Goal: Transaction & Acquisition: Purchase product/service

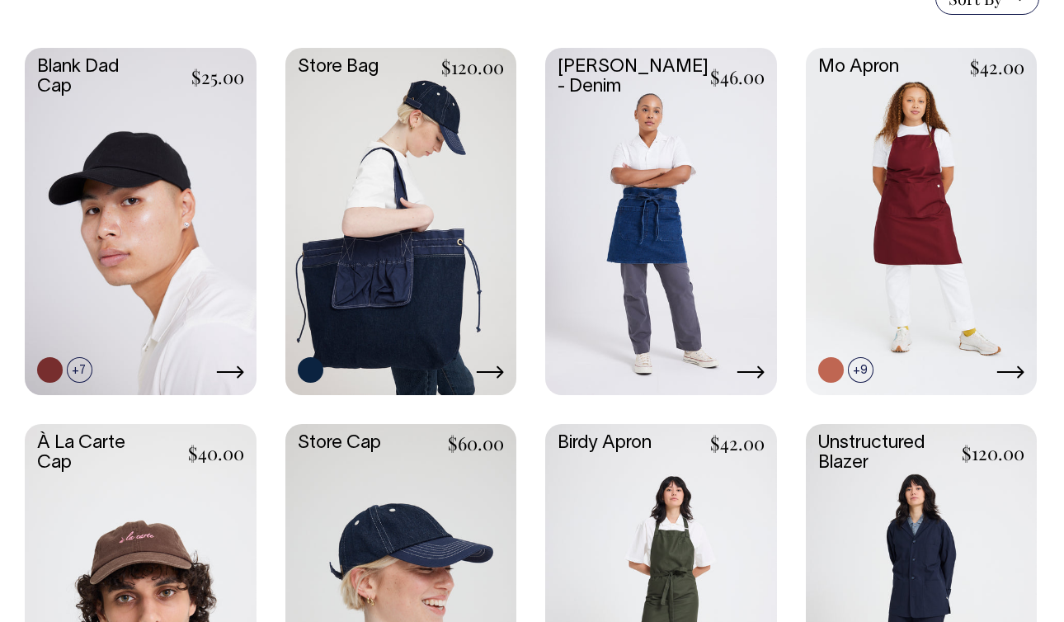
scroll to position [435, 0]
click at [886, 561] on link at bounding box center [922, 596] width 232 height 344
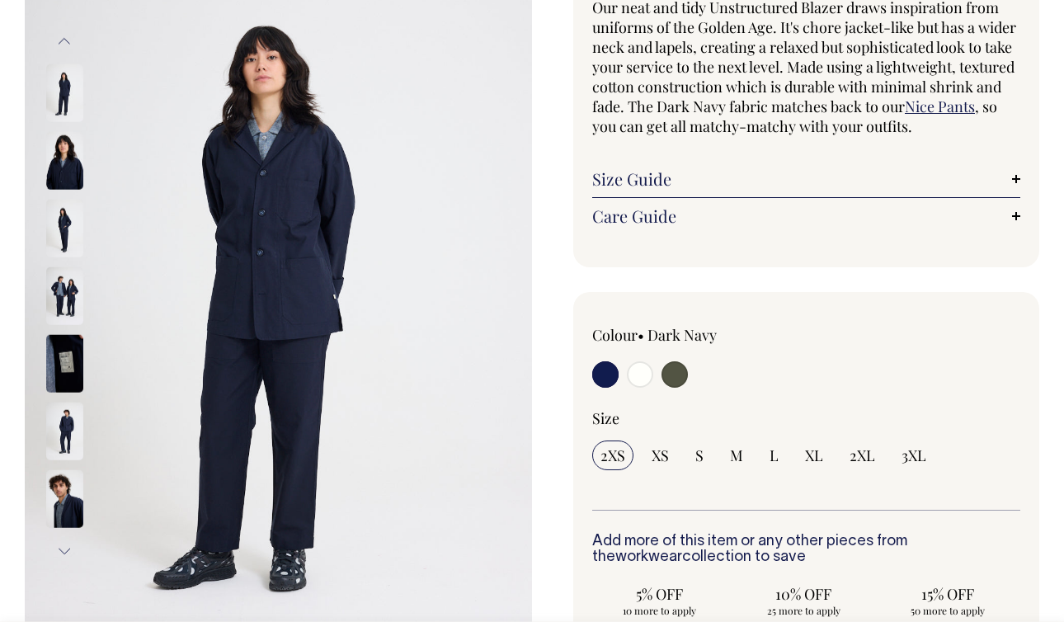
scroll to position [172, 0]
click at [64, 549] on button "Next" at bounding box center [64, 550] width 25 height 37
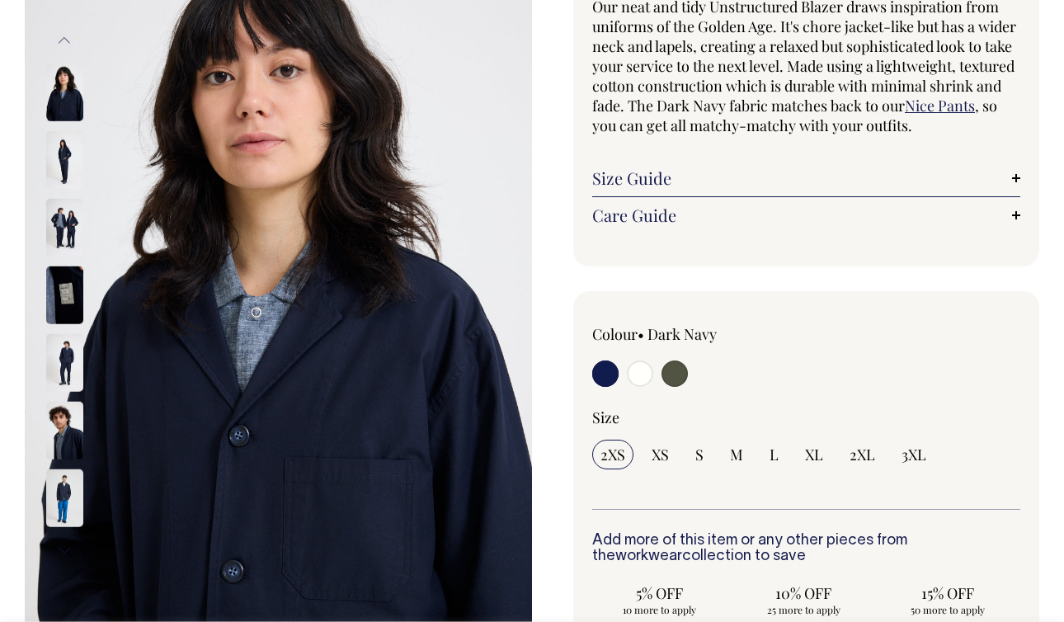
click at [70, 511] on img at bounding box center [64, 498] width 37 height 58
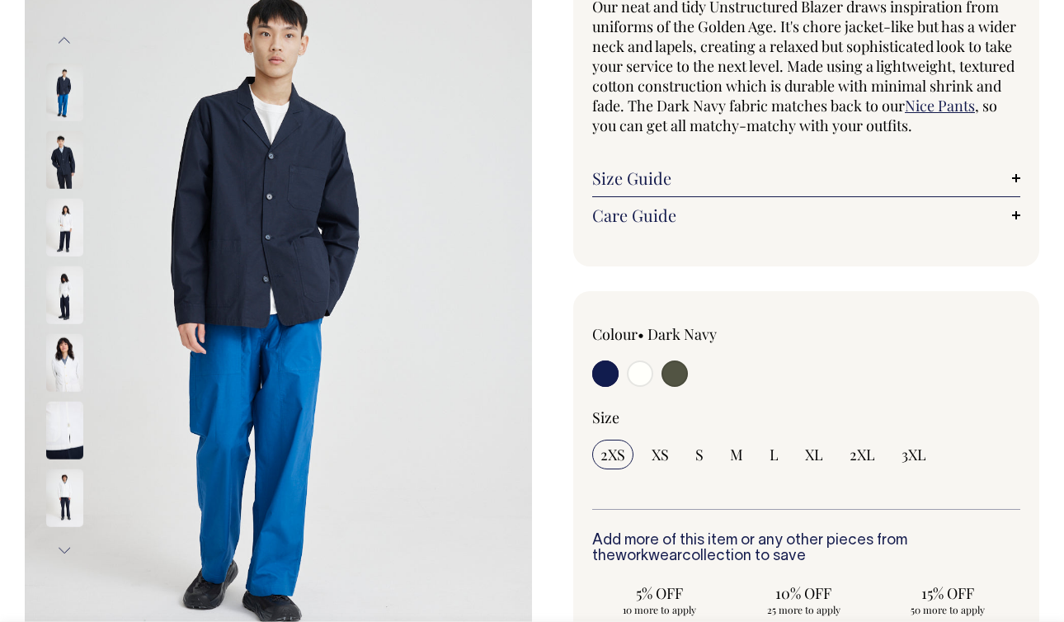
click at [63, 285] on img at bounding box center [64, 295] width 37 height 58
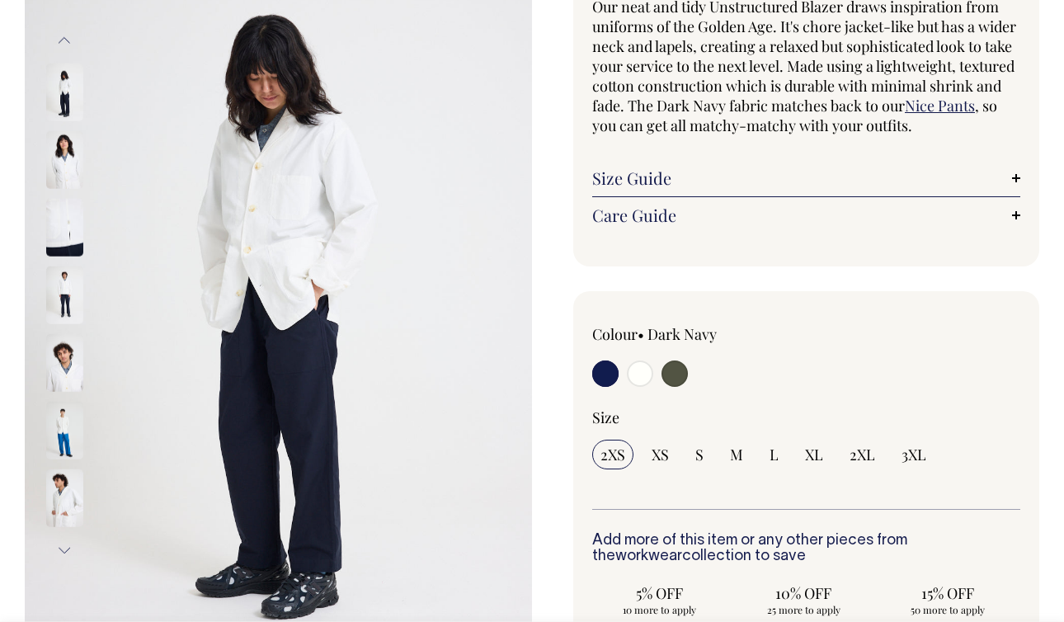
click at [65, 307] on img at bounding box center [64, 295] width 37 height 58
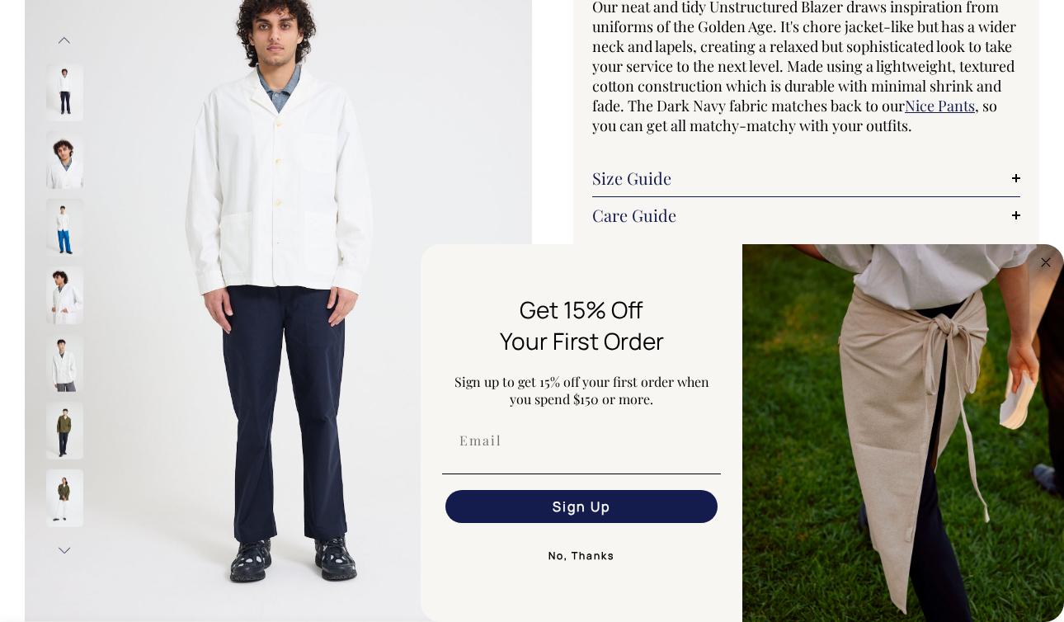
click at [65, 553] on button "Next" at bounding box center [64, 550] width 25 height 37
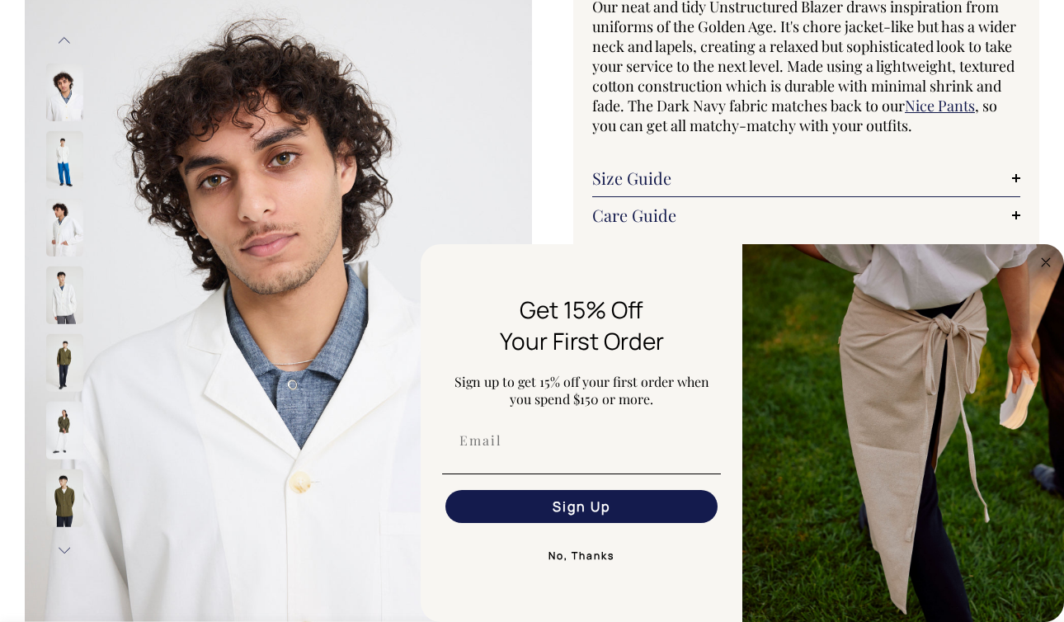
click at [609, 558] on button "No, Thanks" at bounding box center [581, 555] width 279 height 33
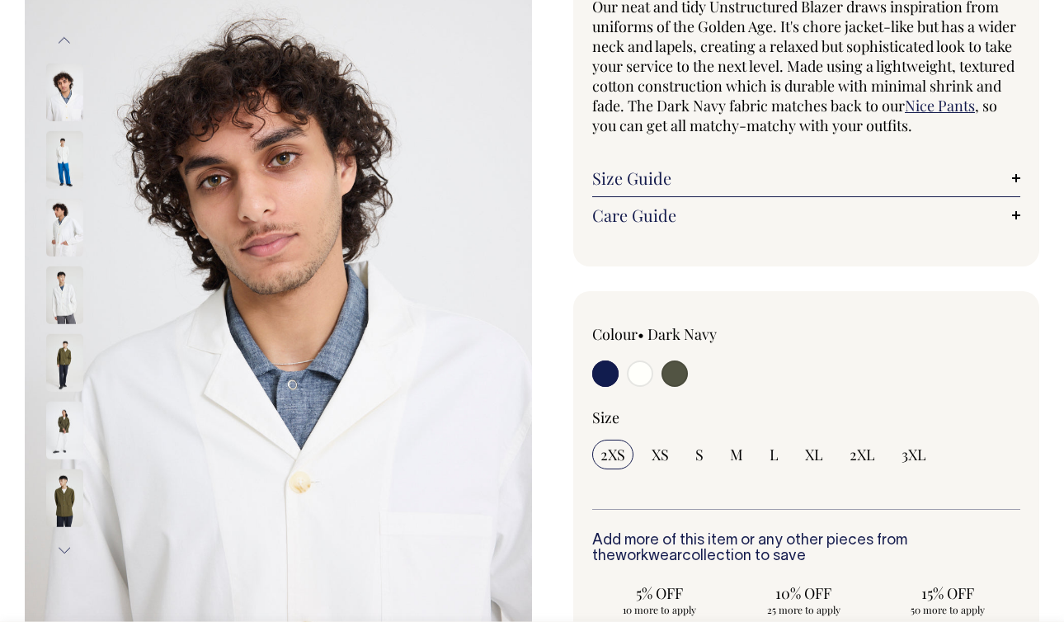
click at [684, 373] on input "radio" at bounding box center [674, 373] width 26 height 26
radio input "true"
select select "Olive"
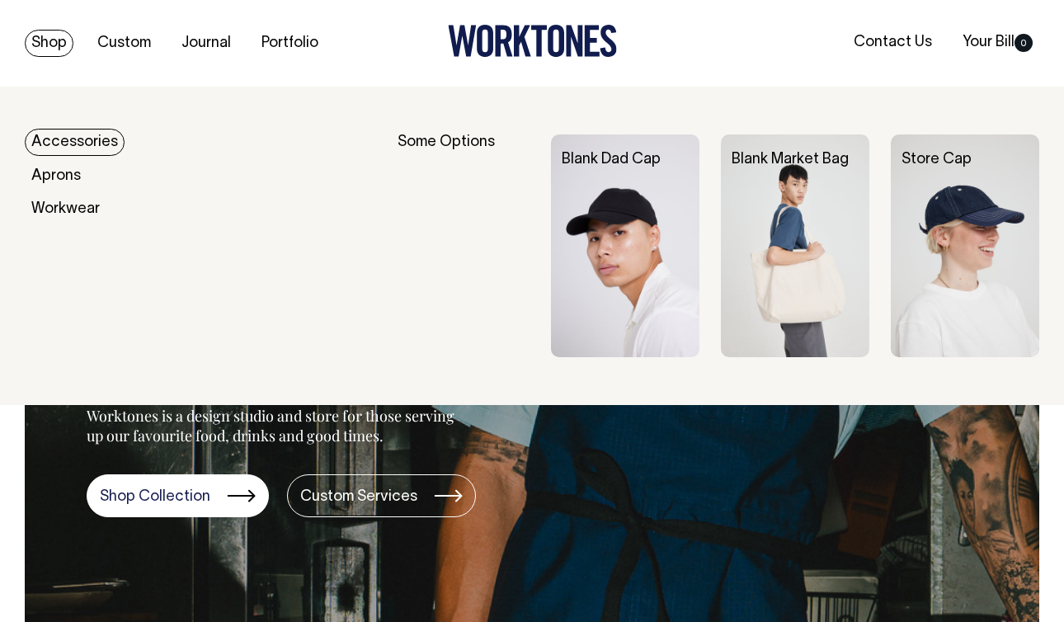
click at [630, 228] on img at bounding box center [625, 245] width 148 height 223
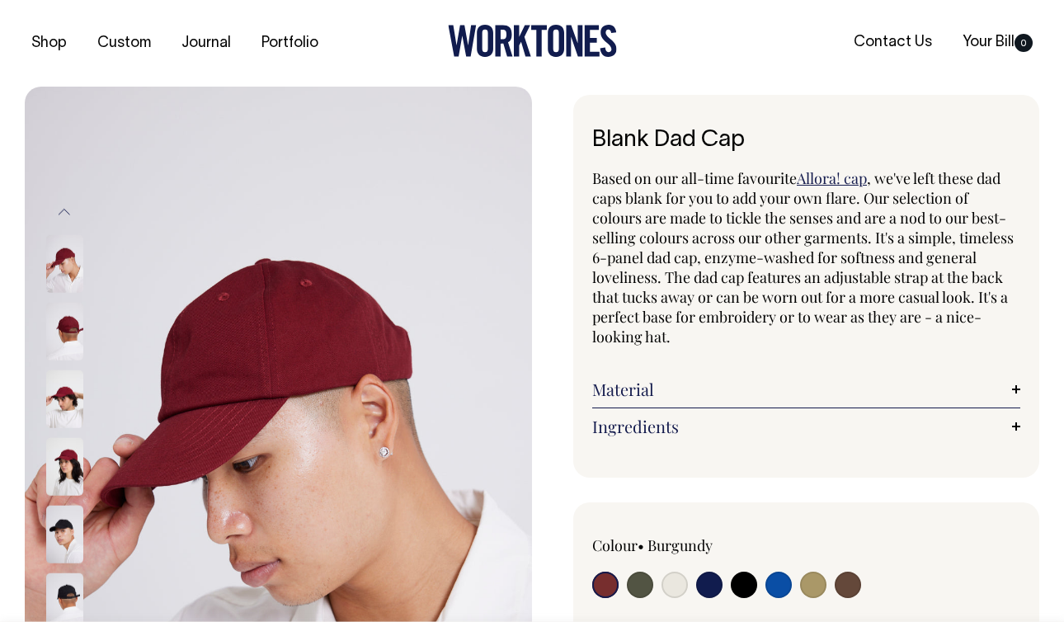
scroll to position [84, 0]
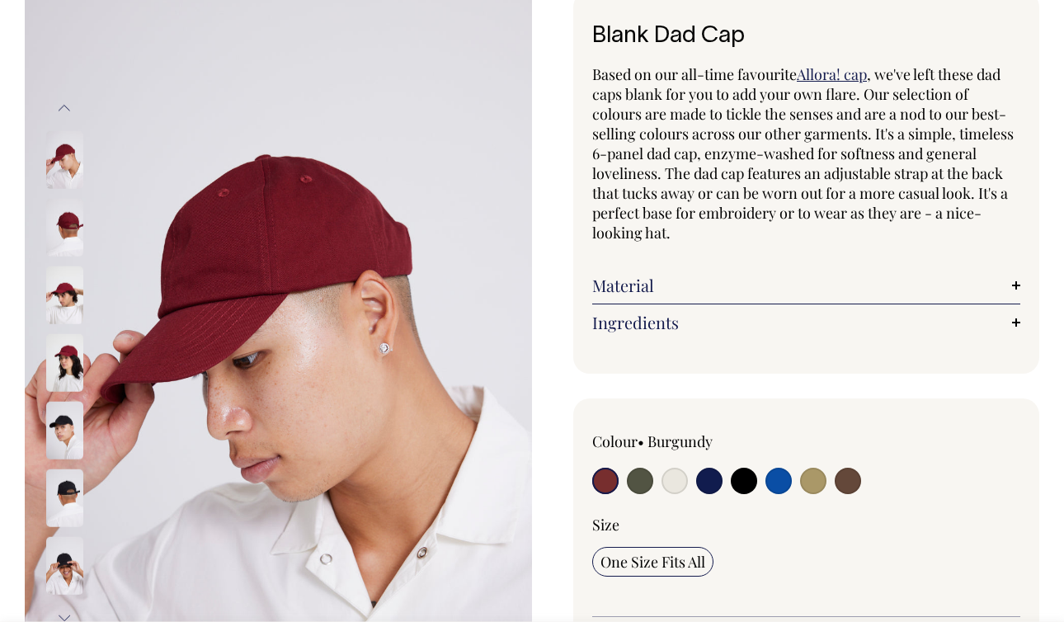
scroll to position [105, 0]
click at [670, 478] on input "radio" at bounding box center [674, 480] width 26 height 26
radio input "true"
select select "Natural"
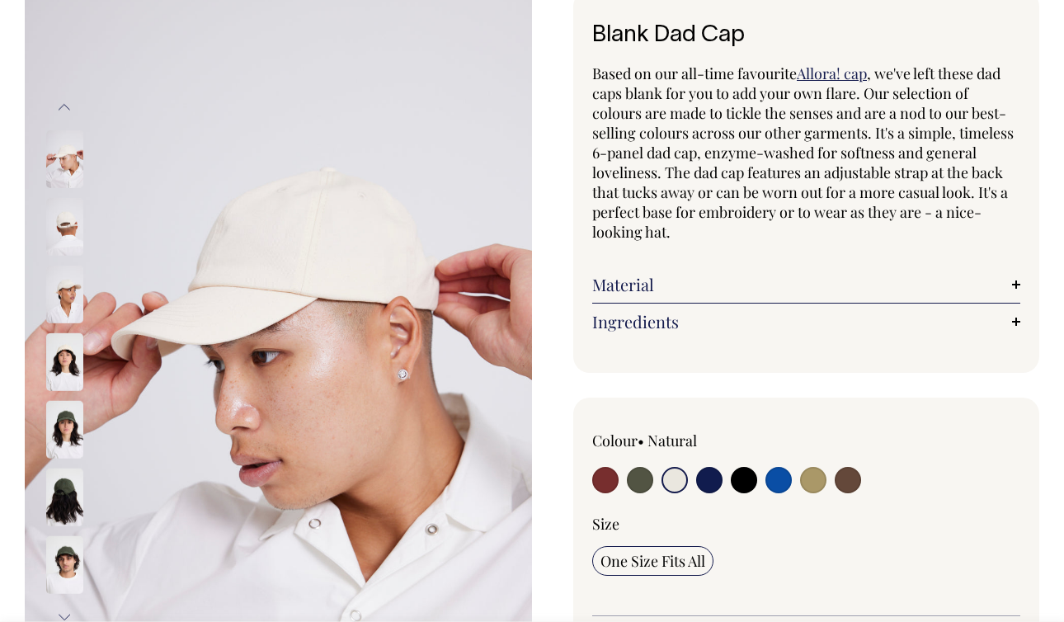
click at [809, 478] on input "radio" at bounding box center [813, 480] width 26 height 26
radio input "true"
select select "Washed Khaki"
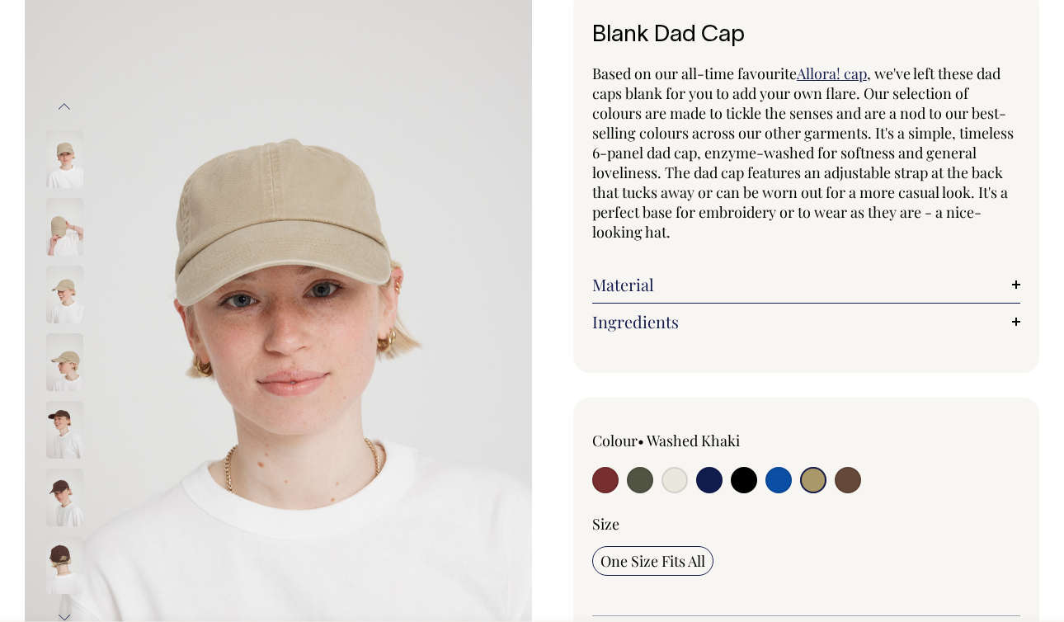
click at [633, 480] on input "radio" at bounding box center [640, 480] width 26 height 26
radio input "true"
select select "Olive"
